Goal: Navigation & Orientation: Find specific page/section

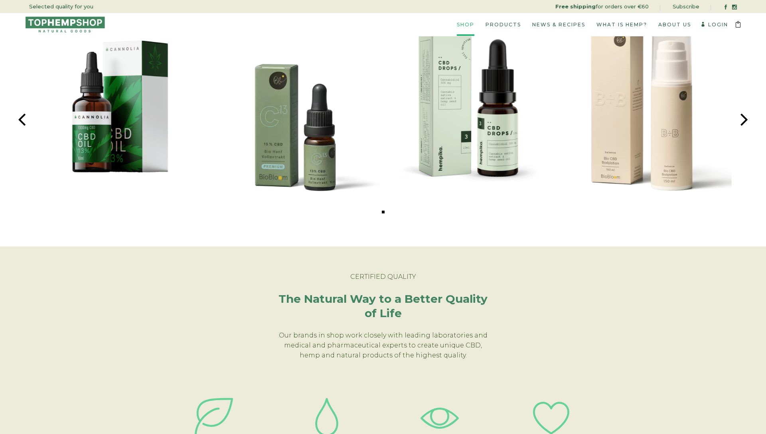
scroll to position [267, 0]
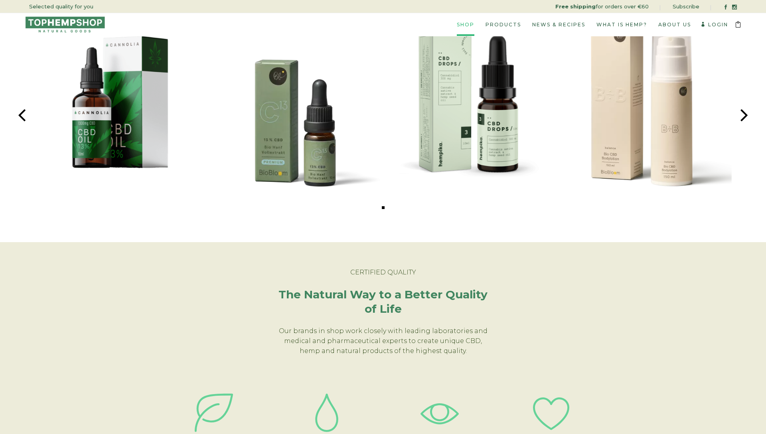
click at [743, 116] on span at bounding box center [745, 115] width 8 height 22
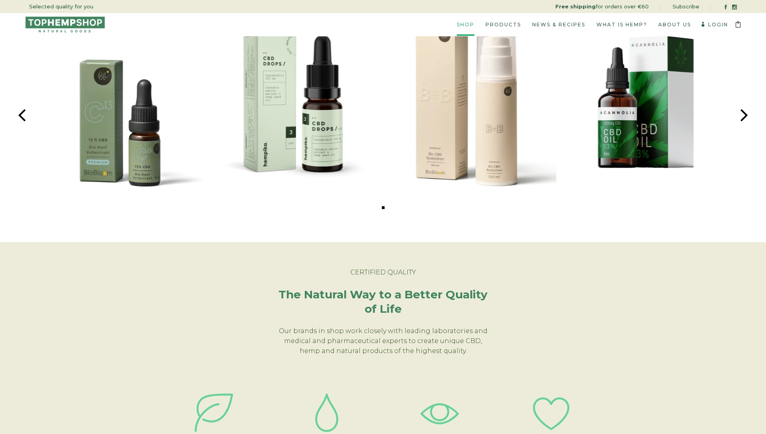
click at [743, 116] on span at bounding box center [745, 115] width 8 height 22
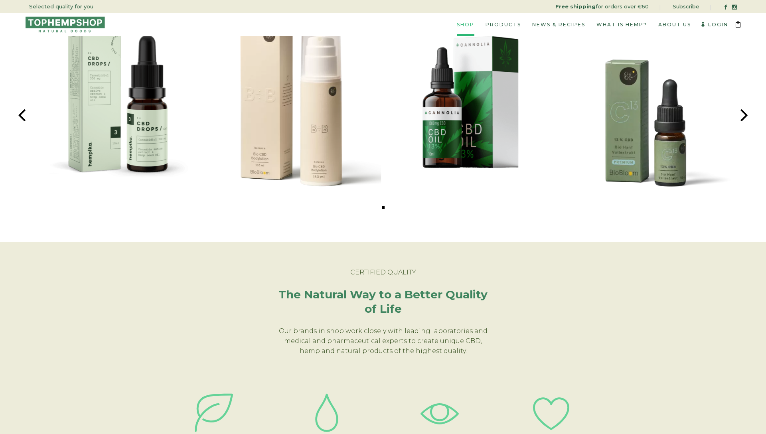
click at [743, 116] on span at bounding box center [745, 115] width 8 height 22
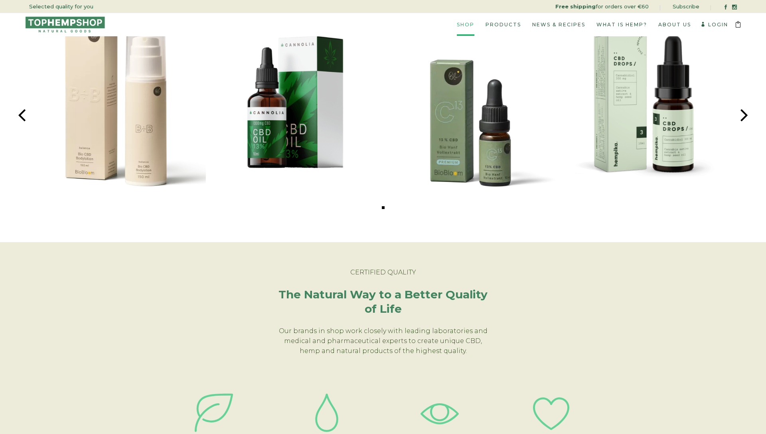
click at [743, 116] on span at bounding box center [745, 115] width 8 height 22
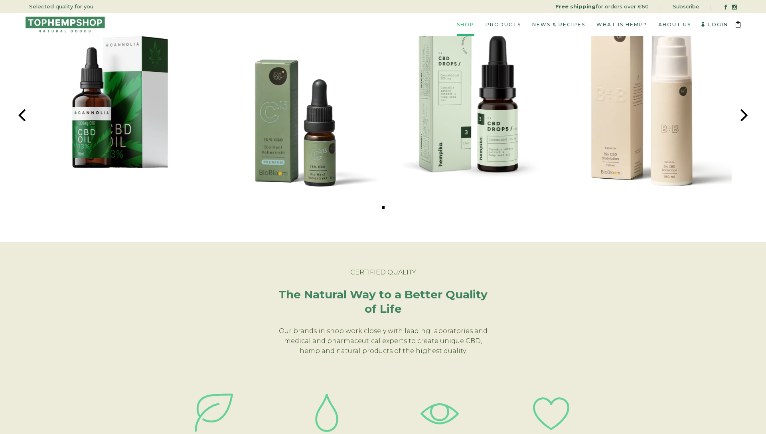
click at [743, 116] on span at bounding box center [745, 115] width 8 height 22
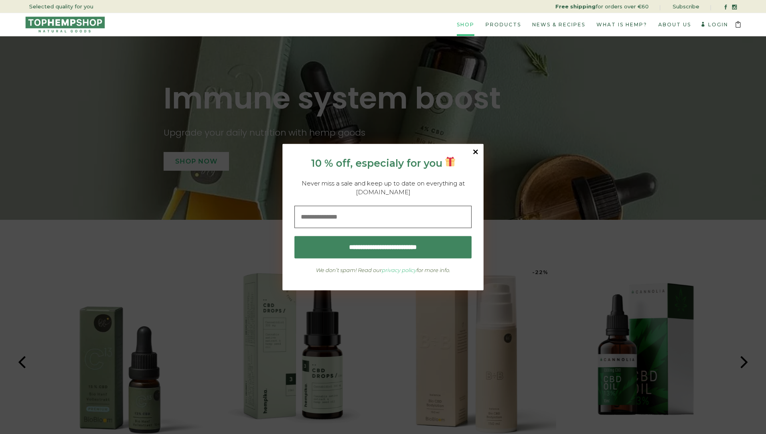
scroll to position [0, 0]
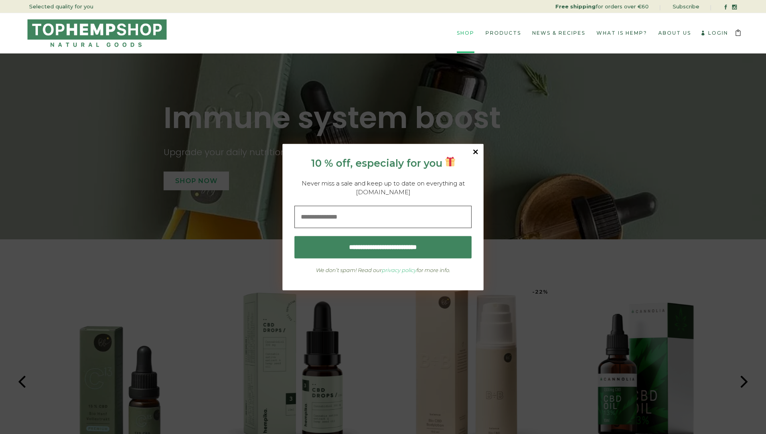
click at [476, 153] on input "image" at bounding box center [476, 152] width 8 height 8
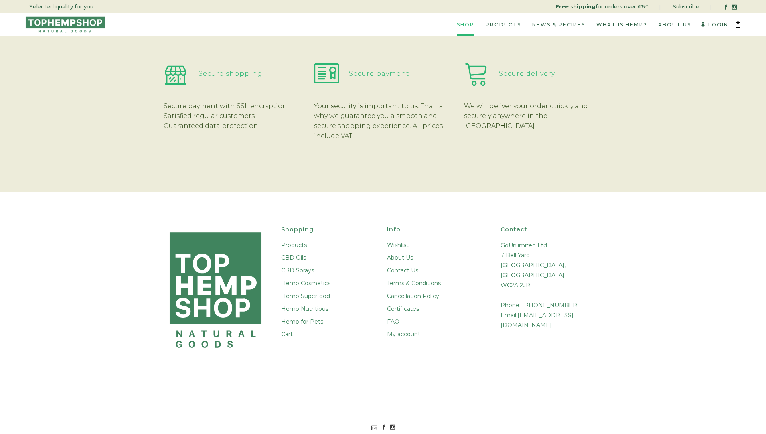
scroll to position [1922, 0]
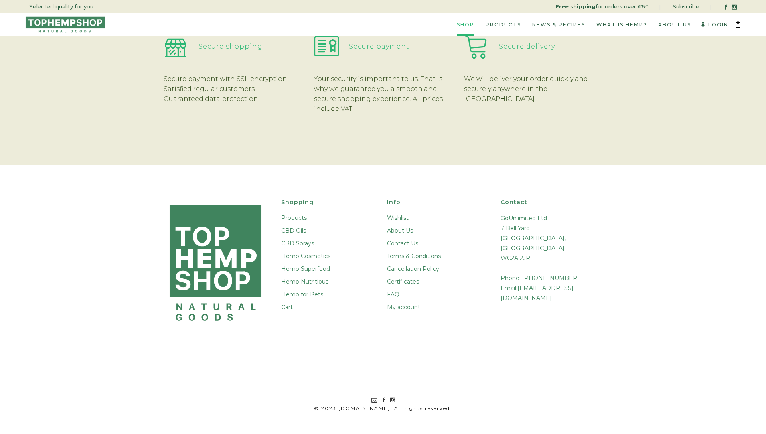
click at [404, 277] on ul "Wishlist About Us Contact Us Terms & Conditions Cancellation Policy Certificate…" at bounding box center [439, 263] width 104 height 98
click at [404, 277] on link "Certificates" at bounding box center [439, 281] width 104 height 9
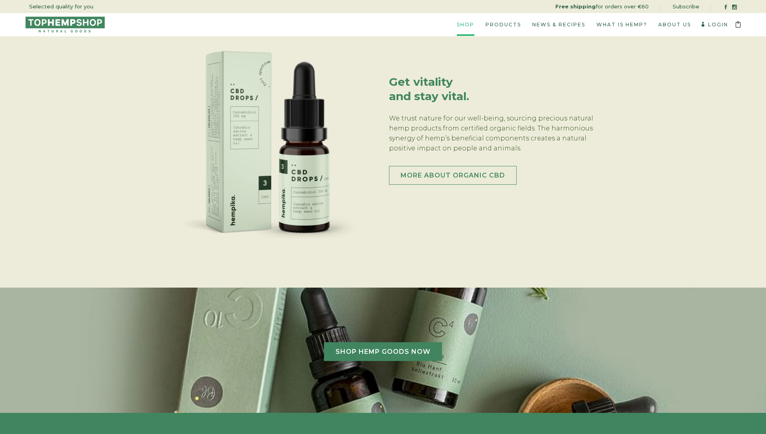
scroll to position [1421, 0]
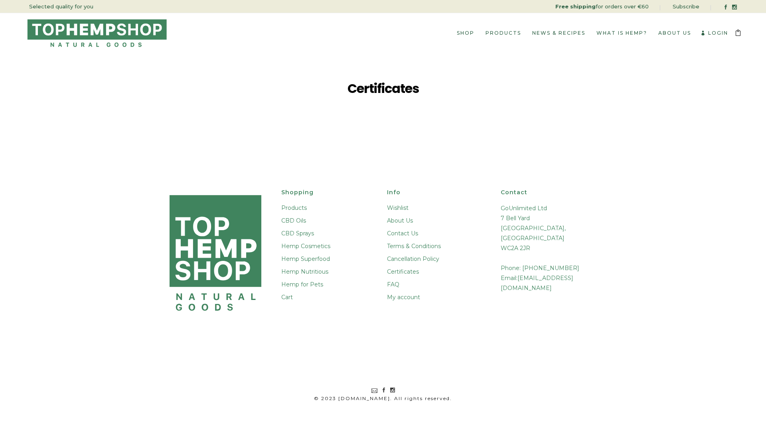
click at [405, 220] on link "About Us" at bounding box center [439, 220] width 104 height 9
